Goal: Transaction & Acquisition: Purchase product/service

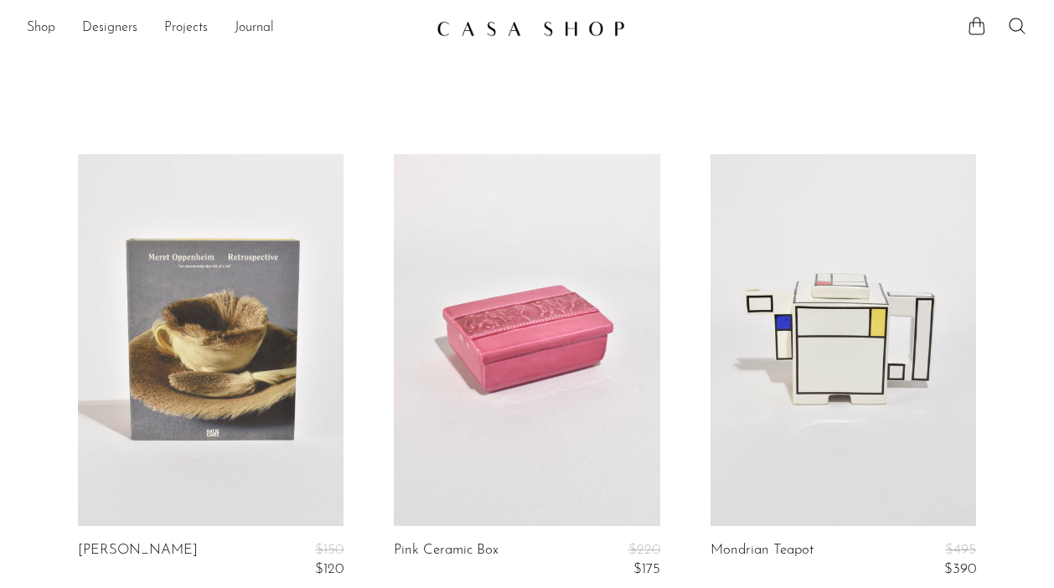
scroll to position [4014, 0]
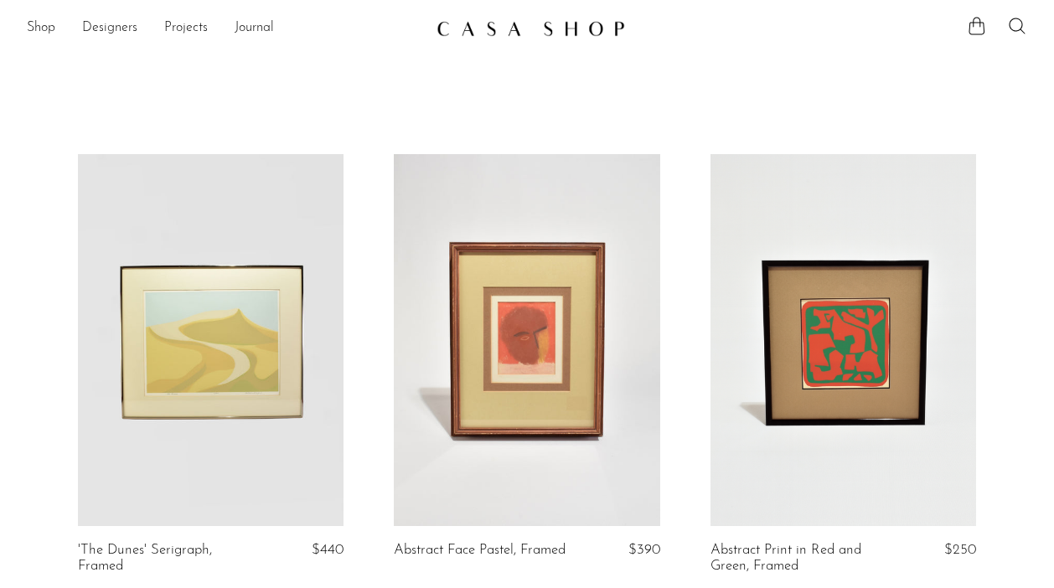
click at [832, 308] on link at bounding box center [843, 340] width 266 height 372
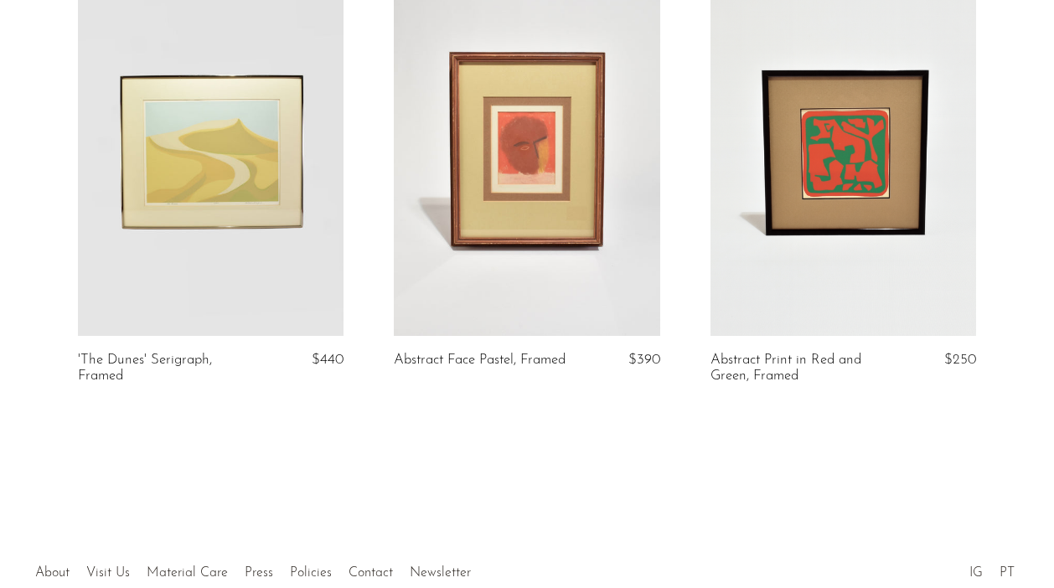
scroll to position [195, 0]
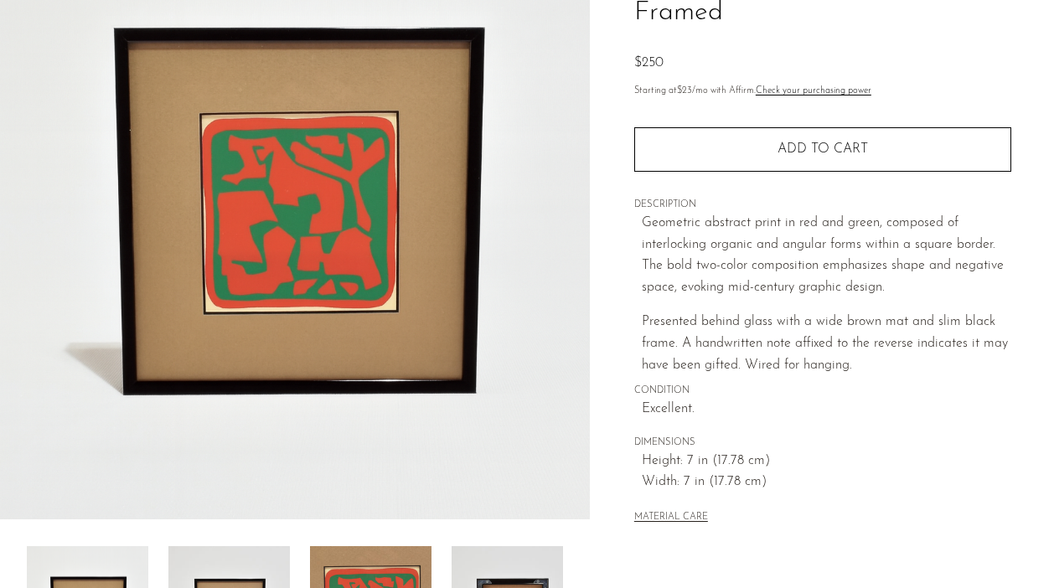
scroll to position [228, 0]
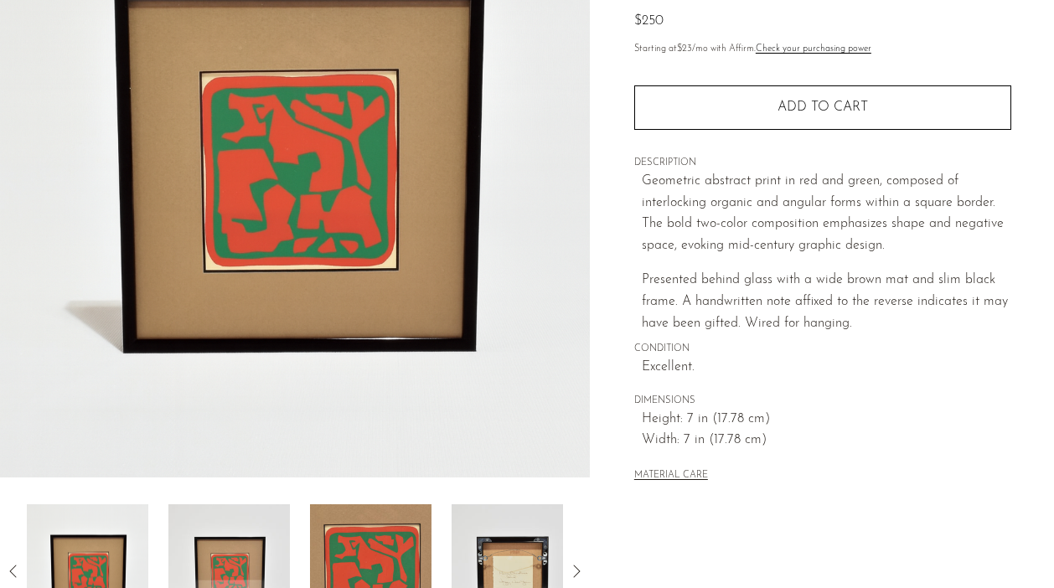
click at [248, 560] on img at bounding box center [228, 571] width 121 height 134
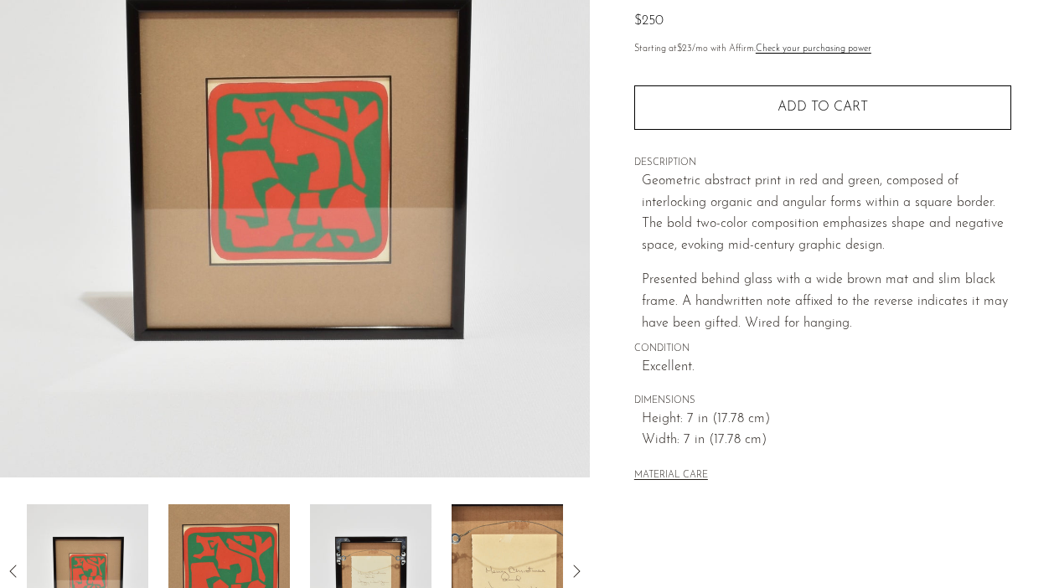
click at [92, 551] on img at bounding box center [87, 571] width 121 height 134
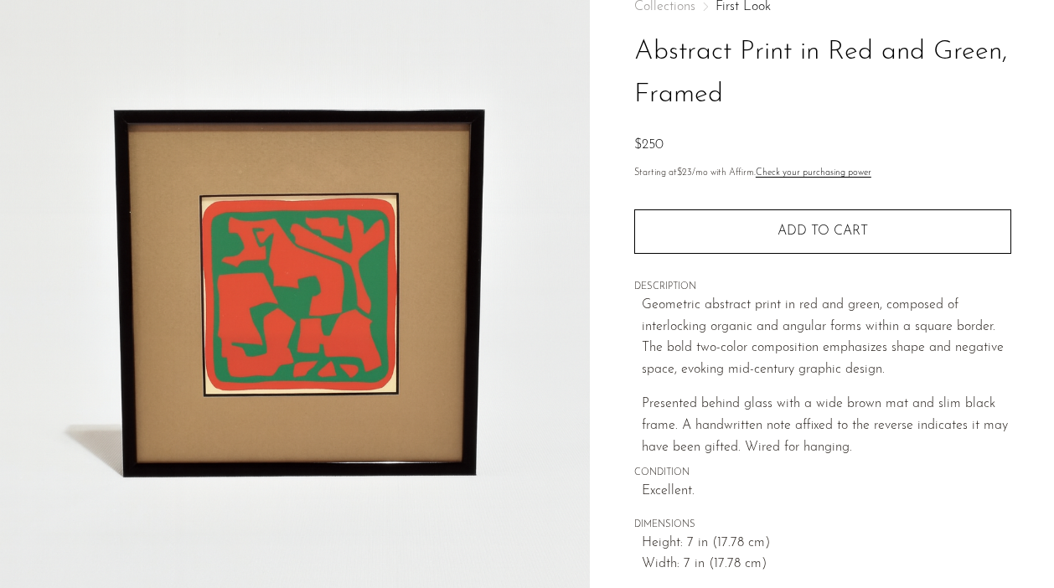
scroll to position [60, 0]
